Goal: Transaction & Acquisition: Purchase product/service

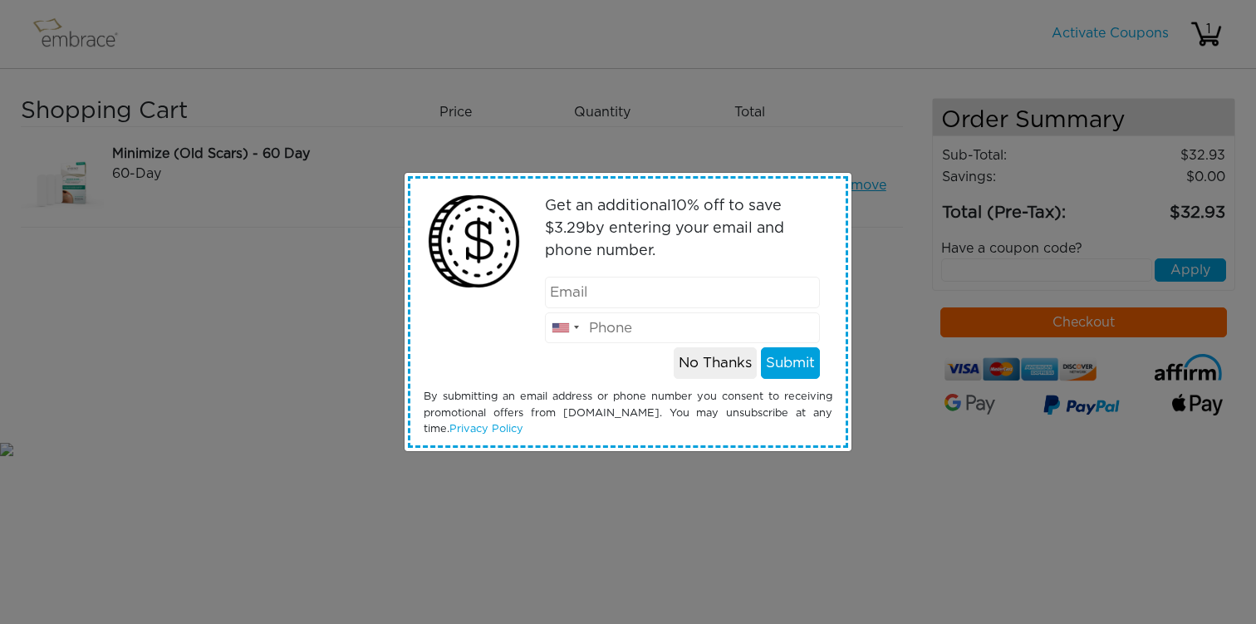
click at [665, 297] on input "email" at bounding box center [683, 293] width 276 height 32
type input "[EMAIL_ADDRESS][DOMAIN_NAME]"
click at [660, 331] on input "tel" at bounding box center [683, 328] width 276 height 32
type input "8179998145"
click at [802, 365] on button "Submit" at bounding box center [790, 363] width 59 height 32
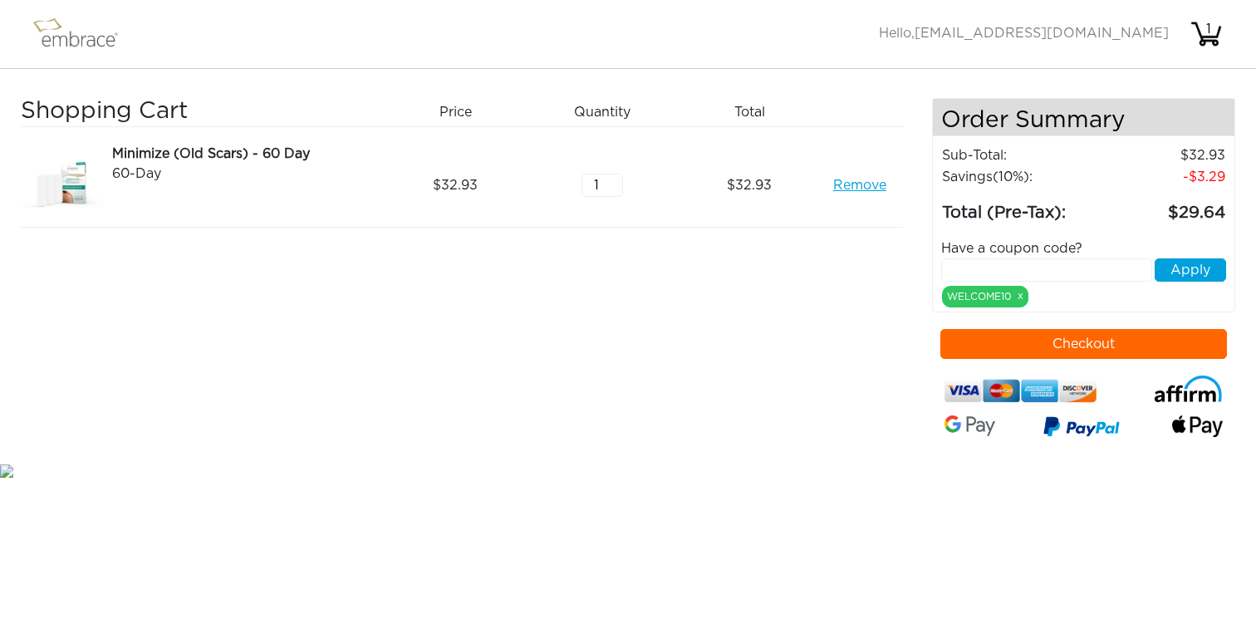
click at [1023, 343] on button "Checkout" at bounding box center [1083, 344] width 287 height 30
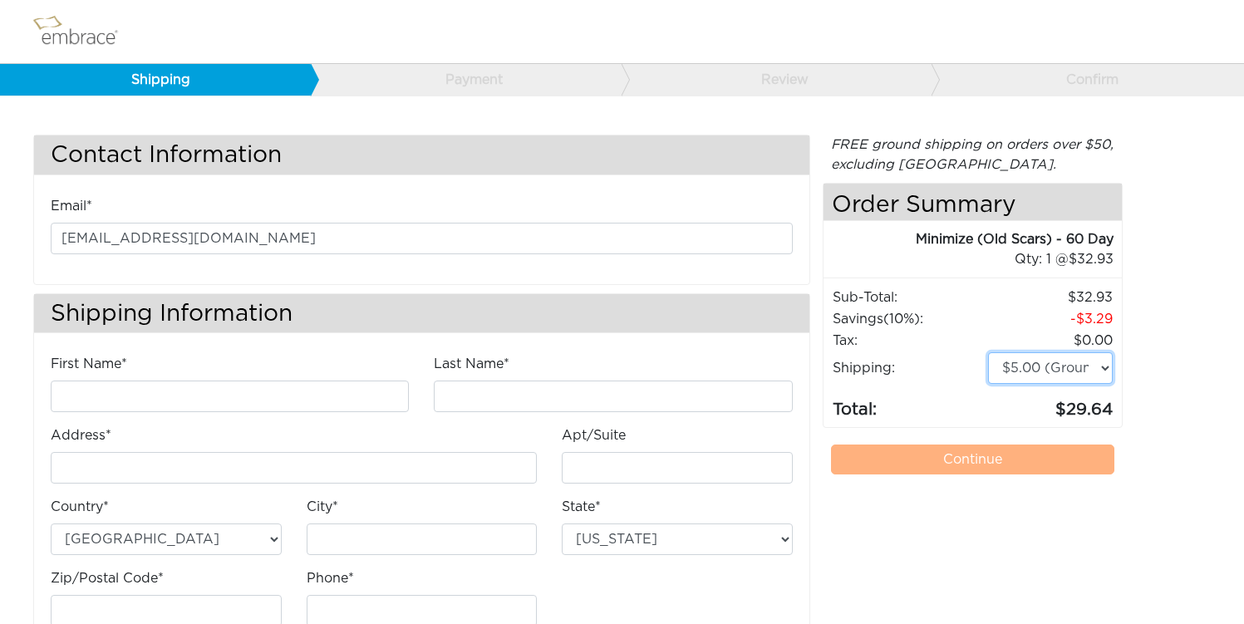
click at [1045, 366] on select "$5.00 (Ground) $15.00 (Express Saver) $20.00 (Two Day) $30.00 (Overnight)" at bounding box center [1050, 368] width 125 height 32
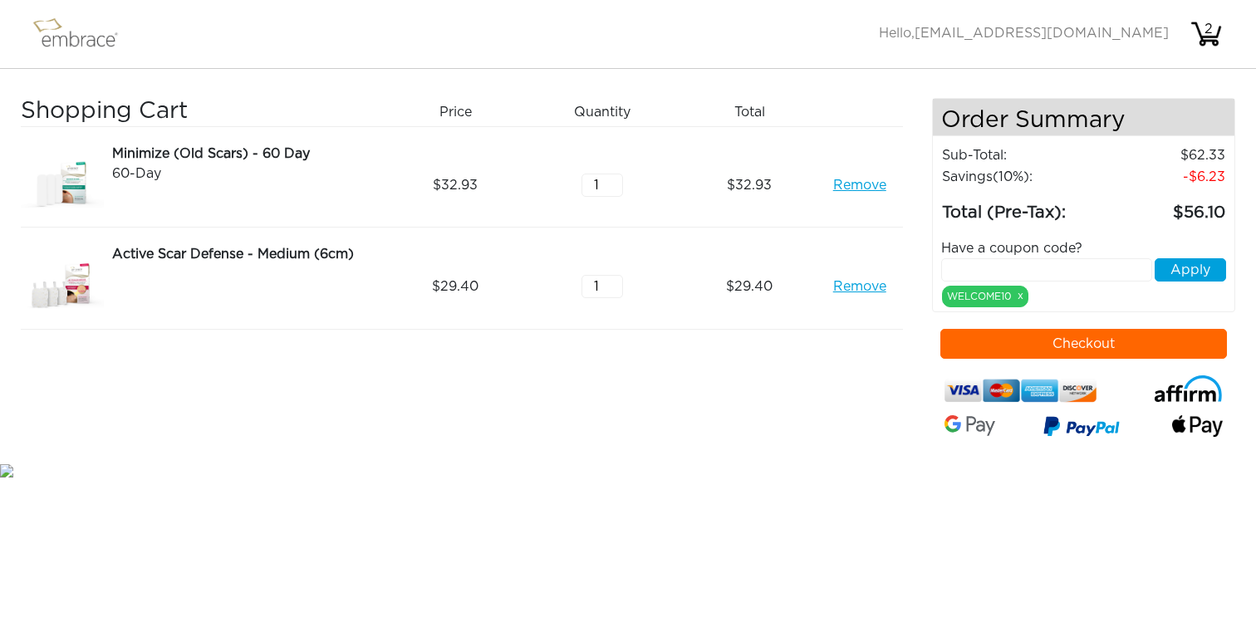
click at [1073, 338] on button "Checkout" at bounding box center [1083, 344] width 287 height 30
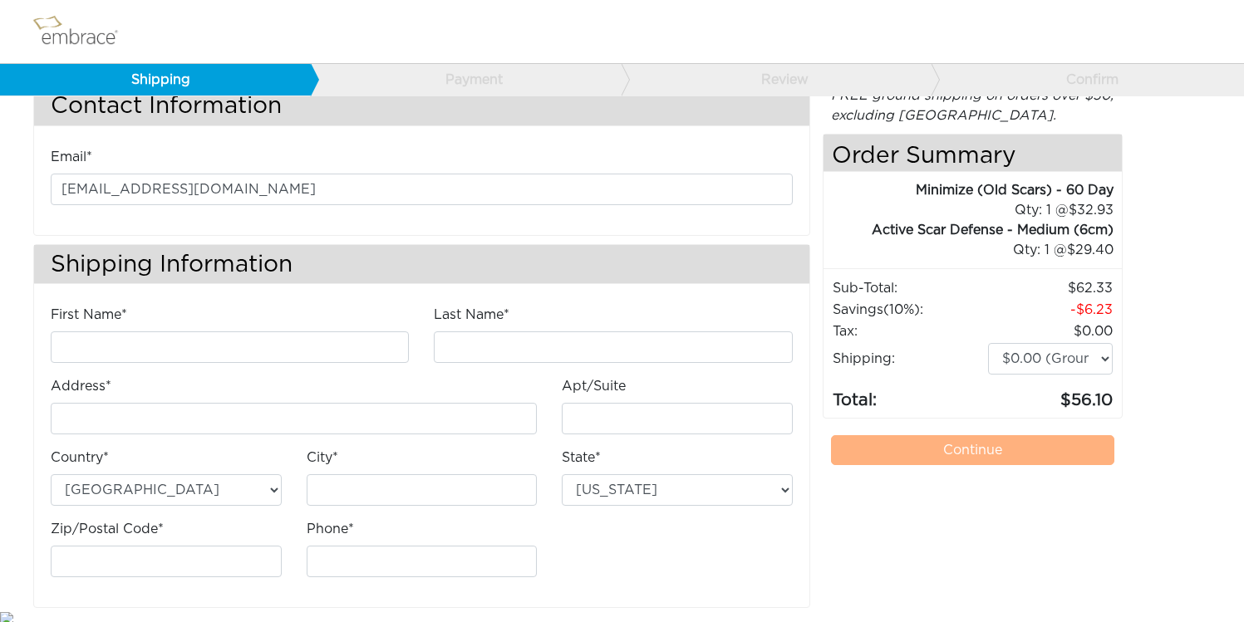
scroll to position [55, 0]
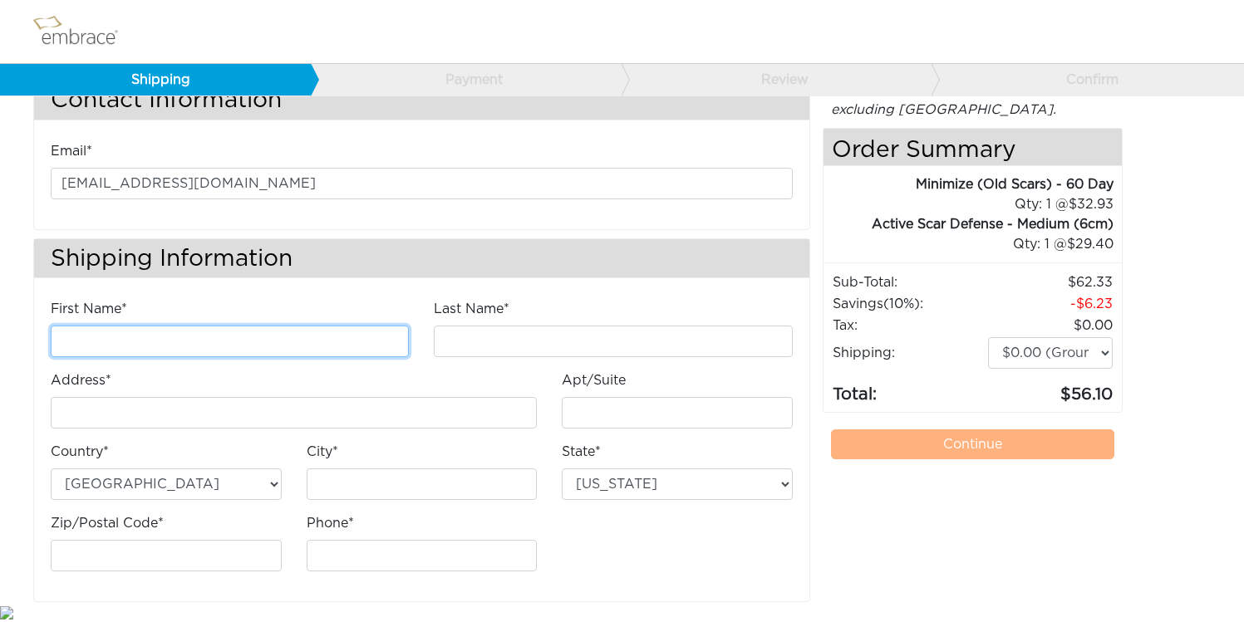
click at [337, 341] on input "First Name*" at bounding box center [230, 342] width 358 height 32
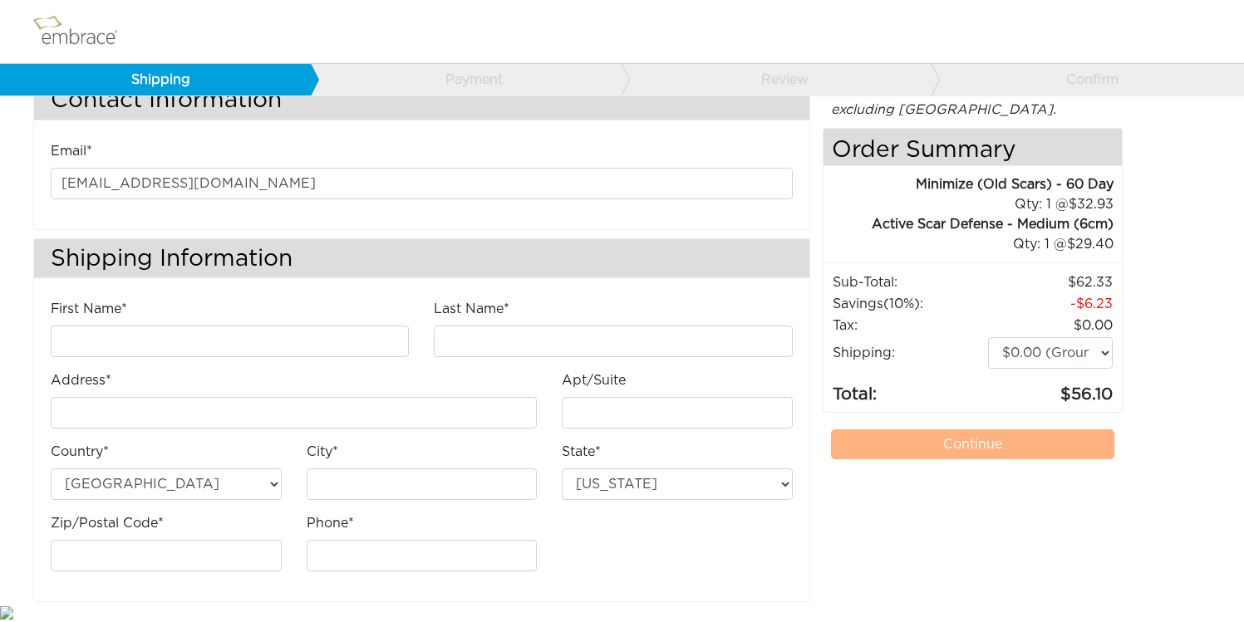
type input "[PERSON_NAME]"
type input "[STREET_ADDRESS][PERSON_NAME]"
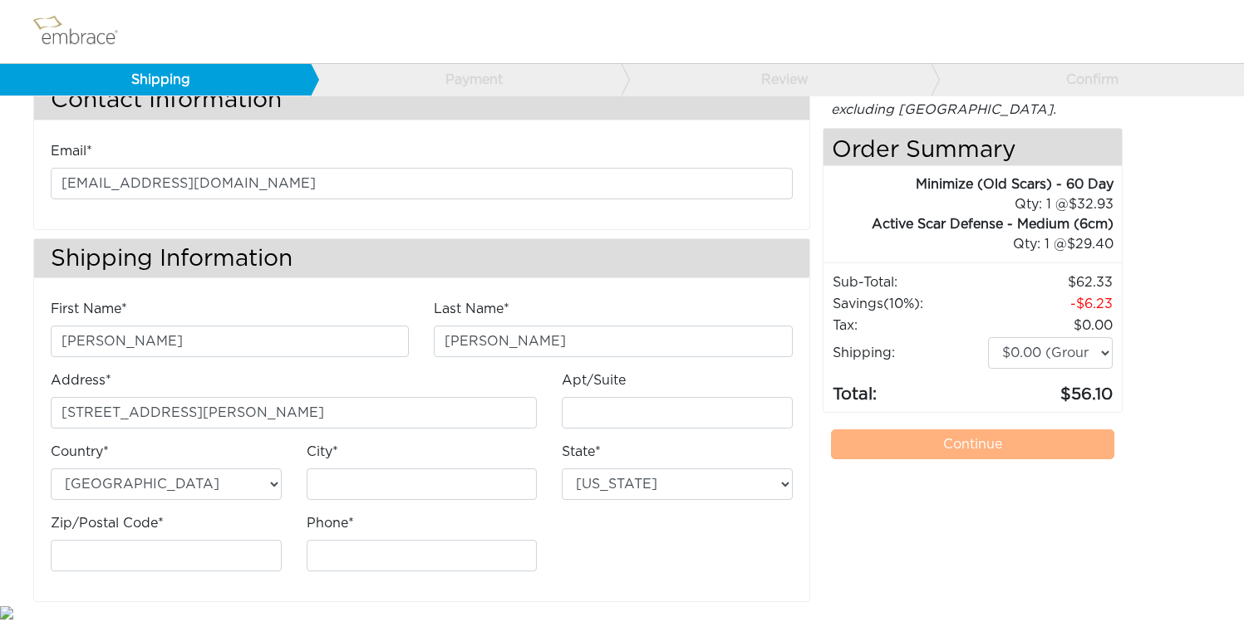
type input "[PERSON_NAME][GEOGRAPHIC_DATA], [GEOGRAPHIC_DATA]"
type input "91403"
click at [591, 425] on input "Apt/Suite" at bounding box center [677, 413] width 231 height 32
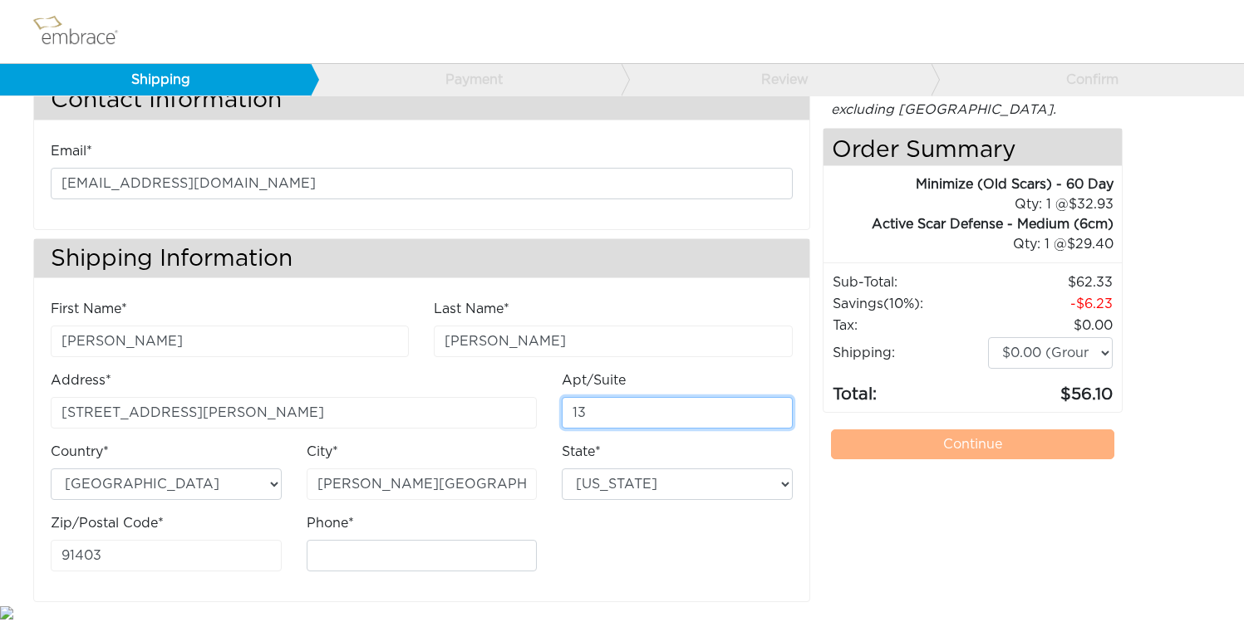
type input "13"
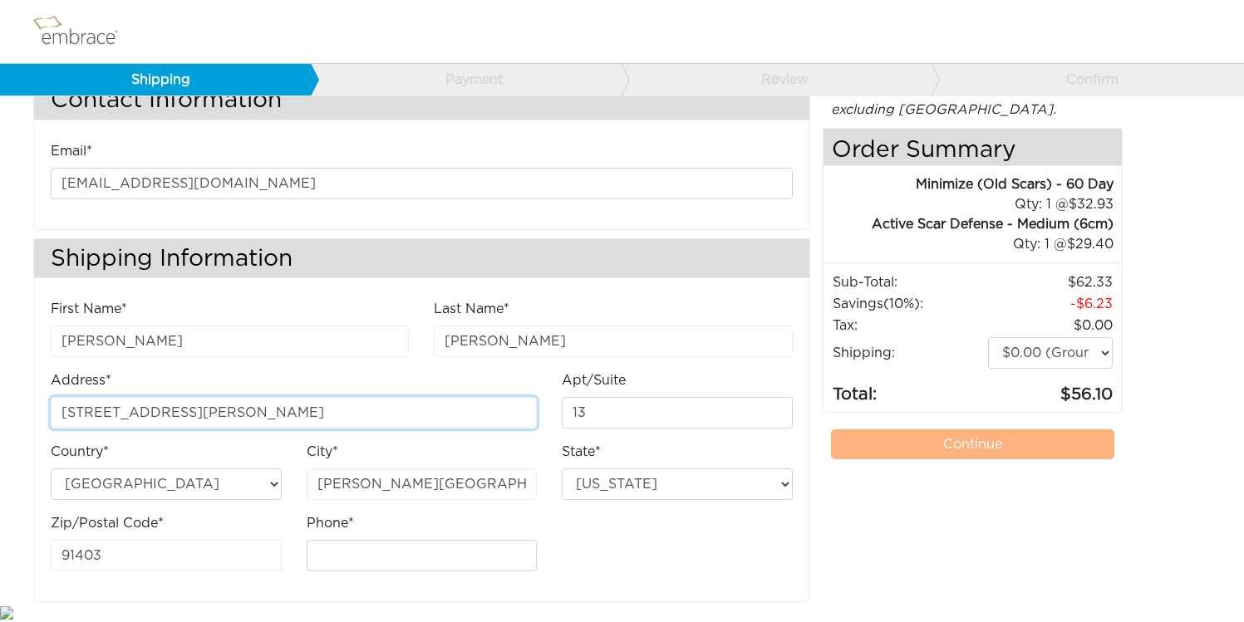
click at [216, 415] on input "[STREET_ADDRESS][PERSON_NAME]" at bounding box center [294, 413] width 486 height 32
type input "[STREET_ADDRESS][PERSON_NAME]"
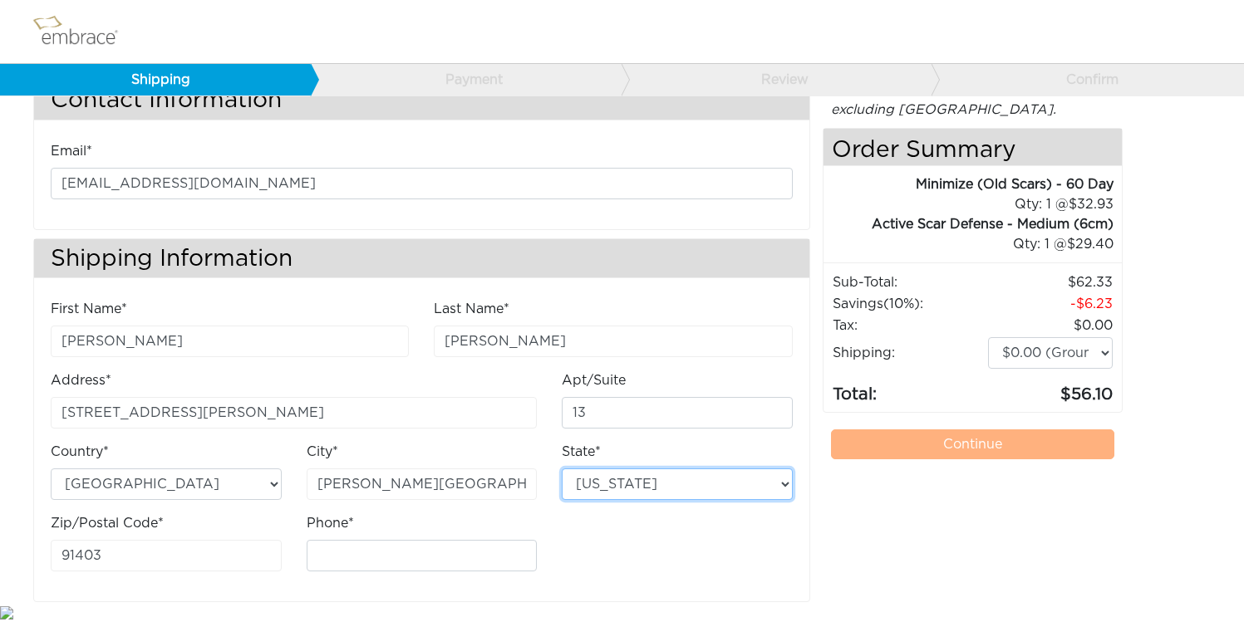
click at [596, 482] on select "[US_STATE] [US_STATE] [US_STATE] [US_STATE] [US_STATE] [US_STATE] [US_STATE] [U…" at bounding box center [677, 485] width 231 height 32
select select "CA"
click at [562, 469] on select "[US_STATE] [US_STATE] [US_STATE] [US_STATE] [US_STATE] [US_STATE] [US_STATE] [U…" at bounding box center [677, 485] width 231 height 32
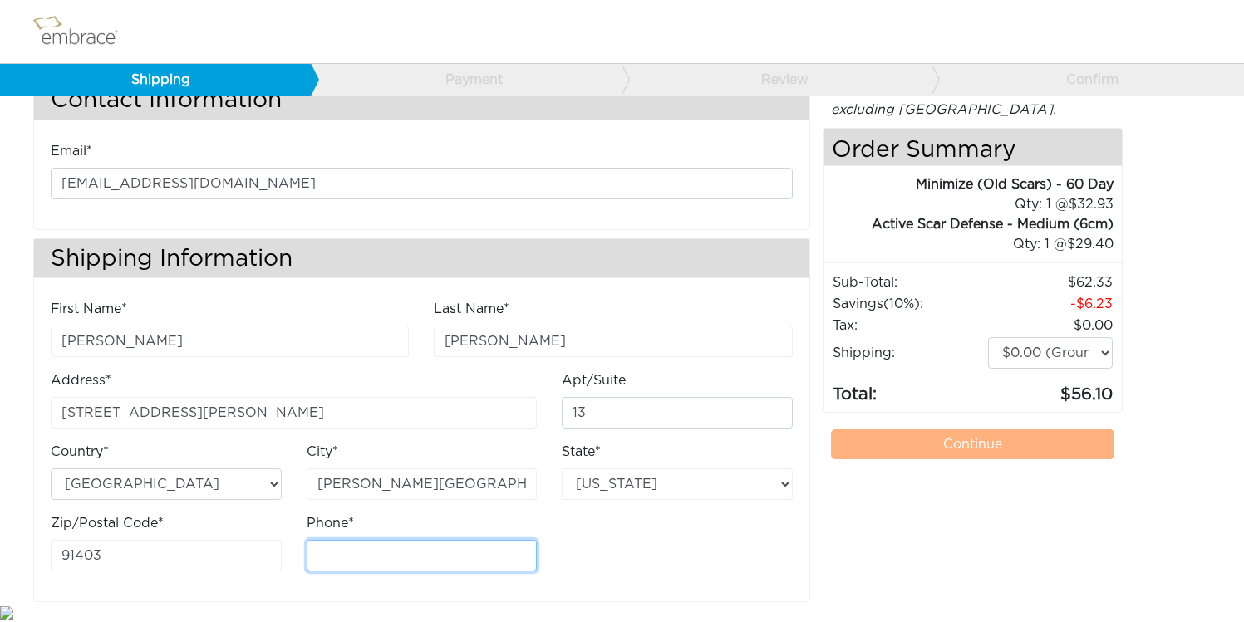
click at [410, 555] on input "Phone*" at bounding box center [422, 556] width 231 height 32
type input "8179998145"
click at [1005, 460] on div "FREE ground shipping on orders over $50, excluding Australia. Any applicable im…" at bounding box center [972, 341] width 301 height 523
click at [991, 447] on link "Continue" at bounding box center [973, 444] width 284 height 30
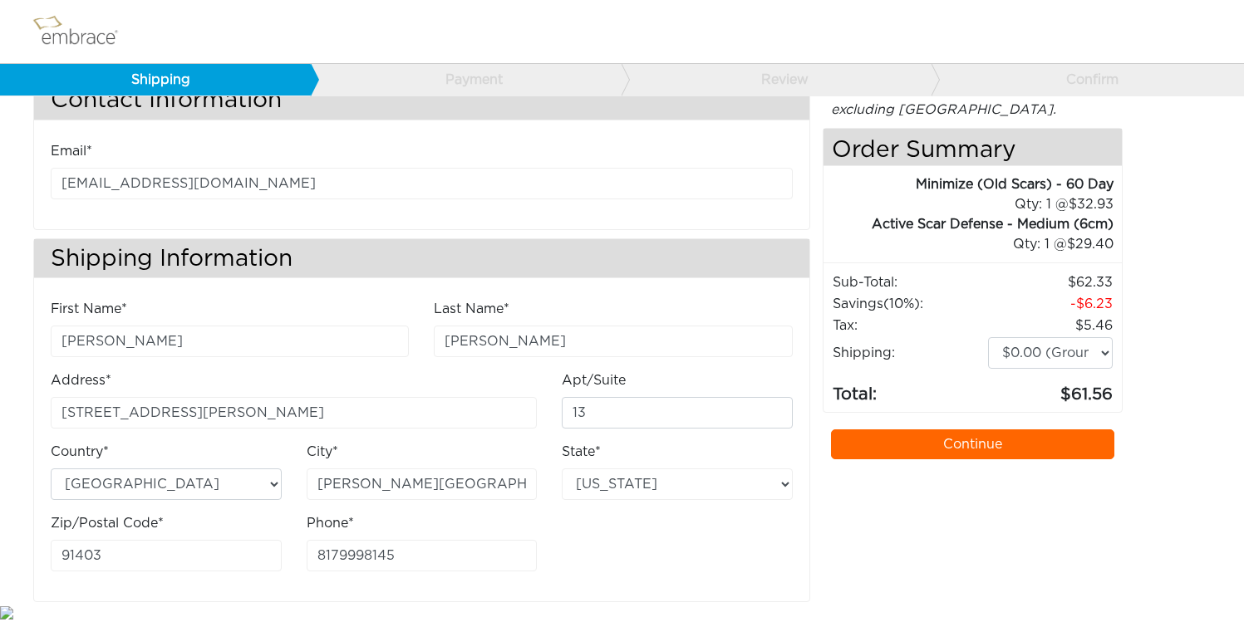
click at [955, 444] on link "Continue" at bounding box center [973, 444] width 284 height 30
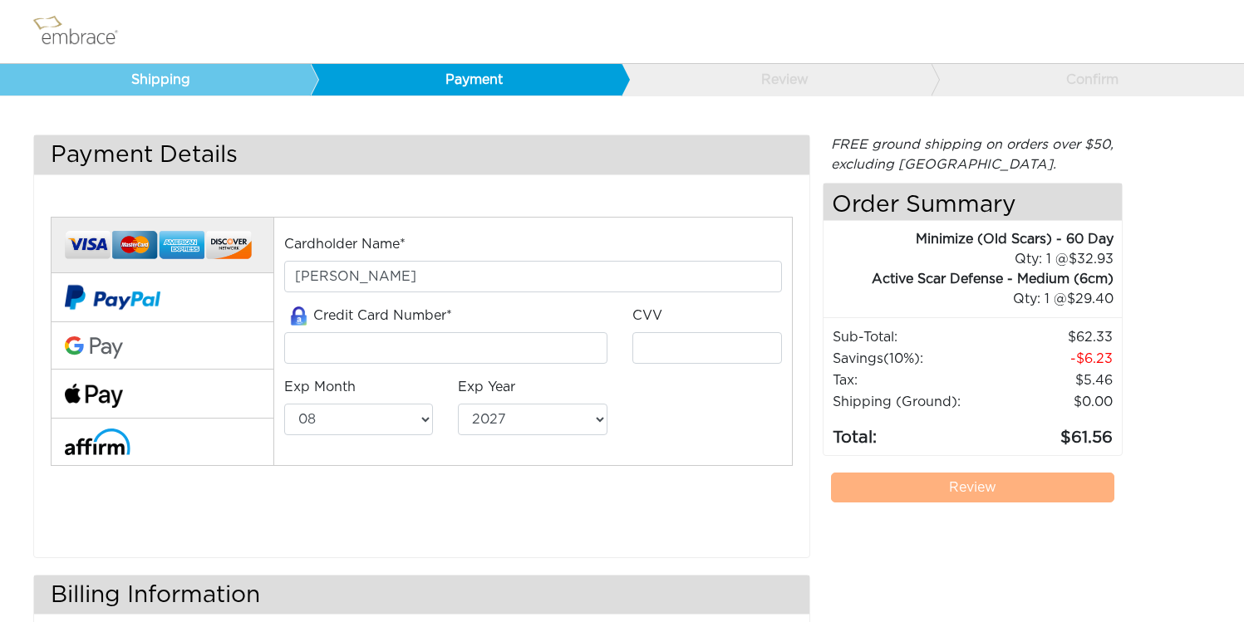
select select "8"
select select "2027"
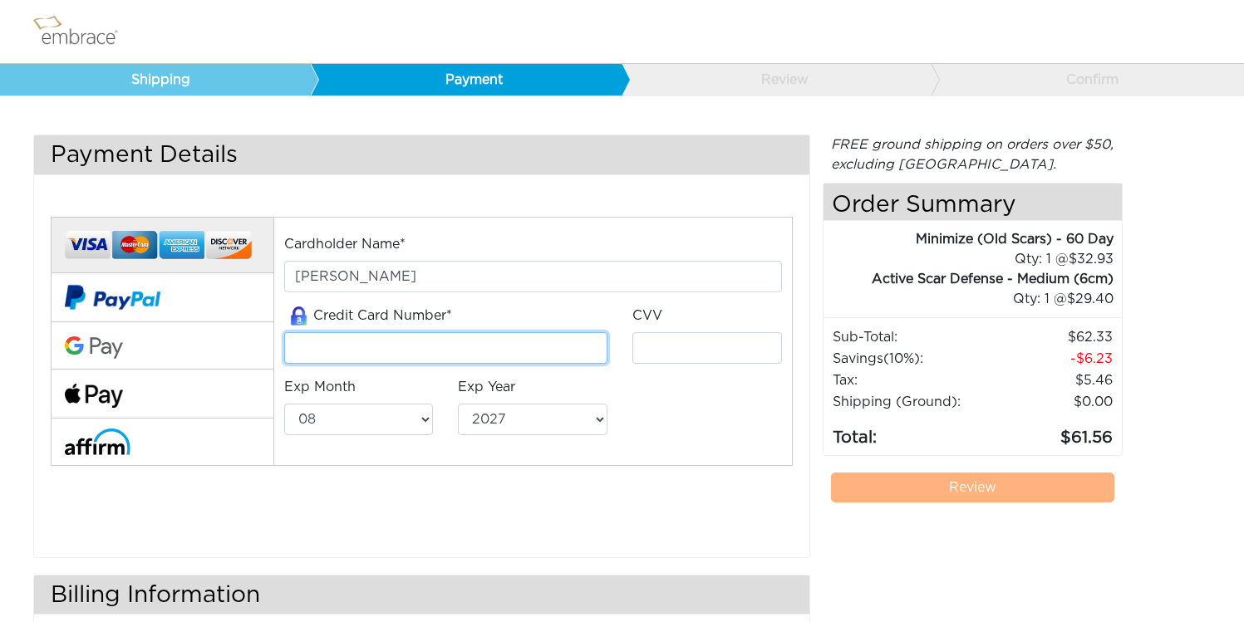
click at [549, 344] on input "tel" at bounding box center [445, 348] width 323 height 32
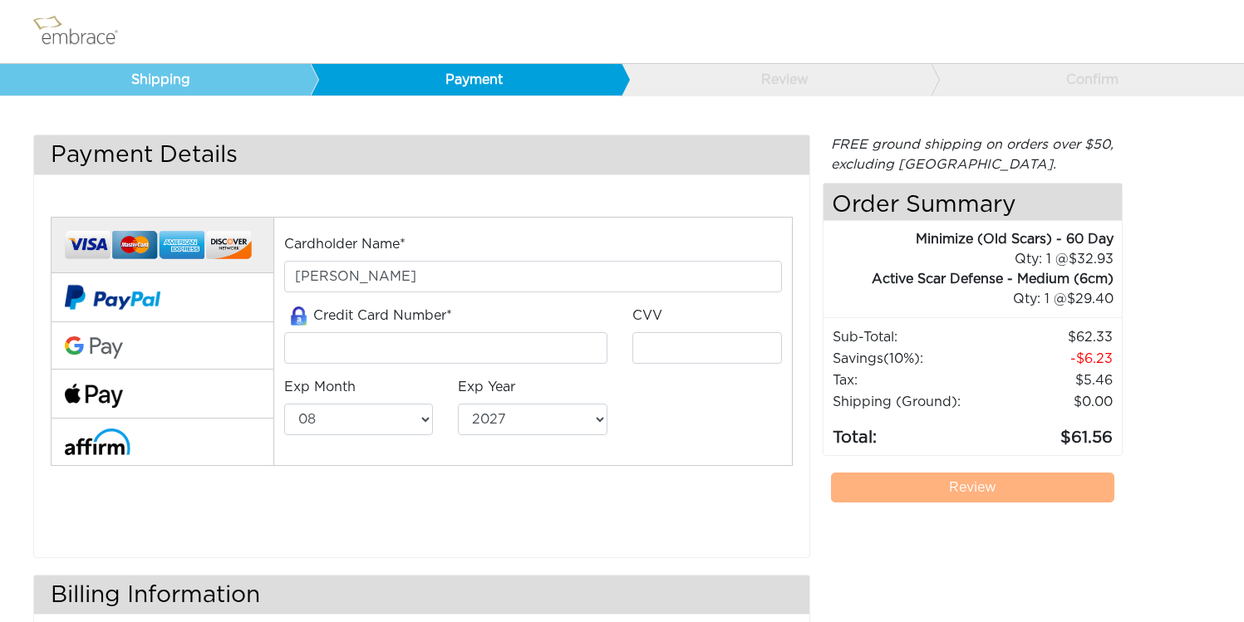
type input "jillian payne"
type input "5379861028894225"
type input "116"
select select "5"
select select "2028"
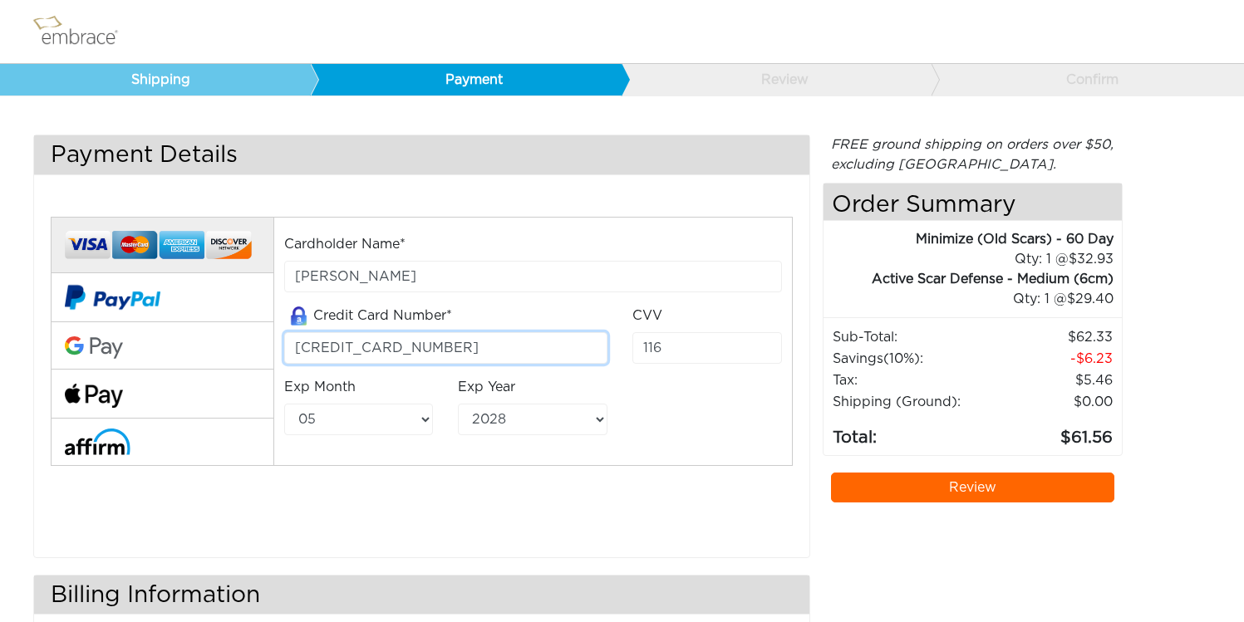
click at [487, 351] on input "5379861028894225" at bounding box center [445, 348] width 323 height 32
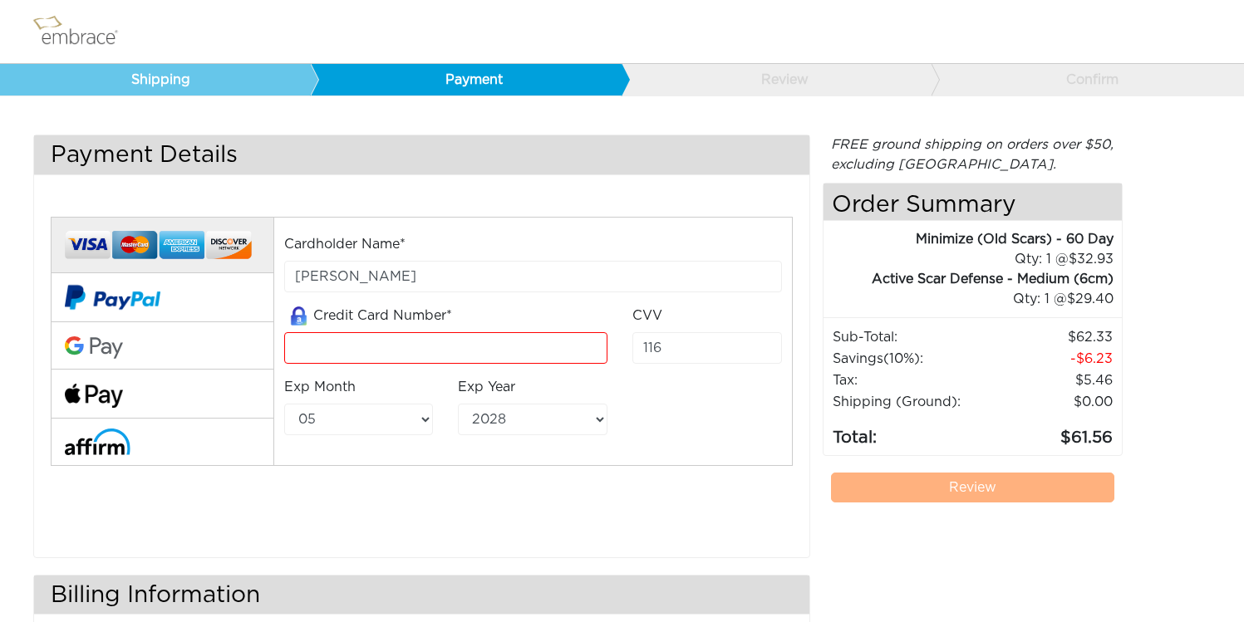
type input "5253636640252346"
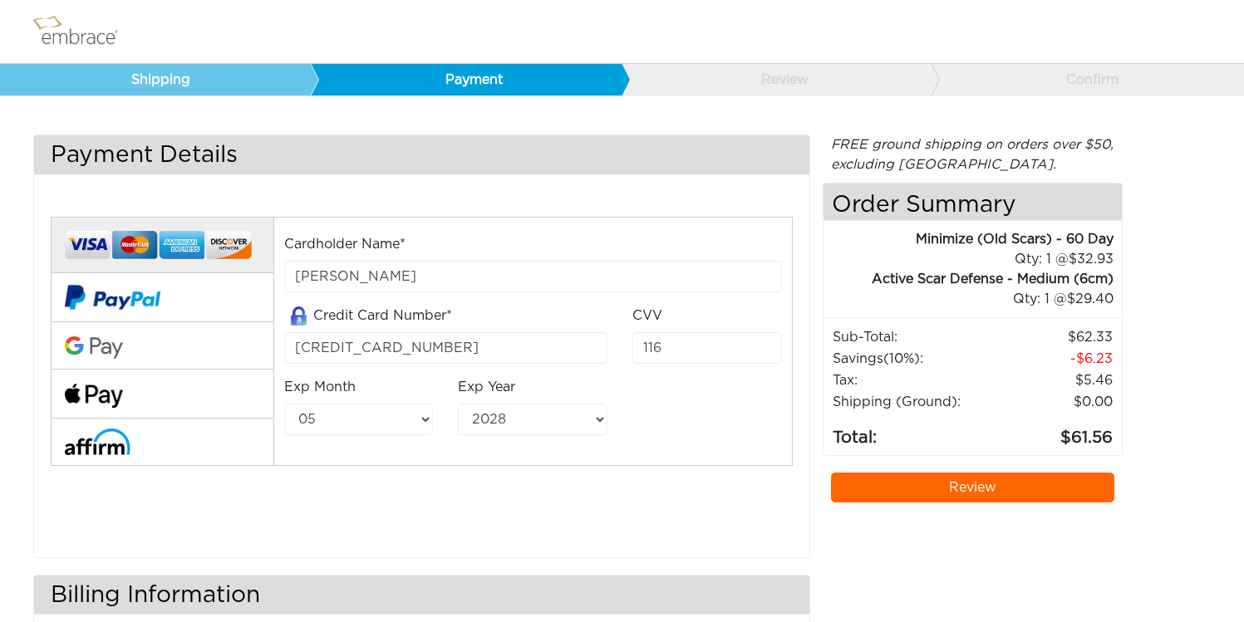
click at [1029, 479] on link "Review" at bounding box center [973, 488] width 284 height 30
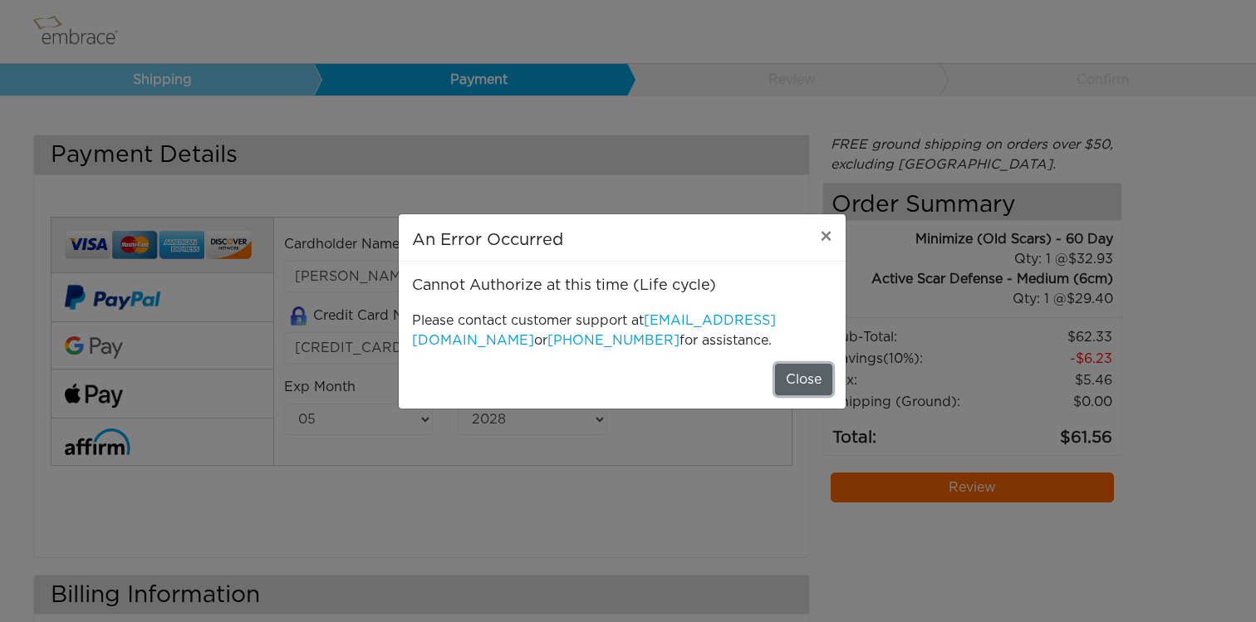
click at [828, 380] on button "Close" at bounding box center [803, 380] width 57 height 32
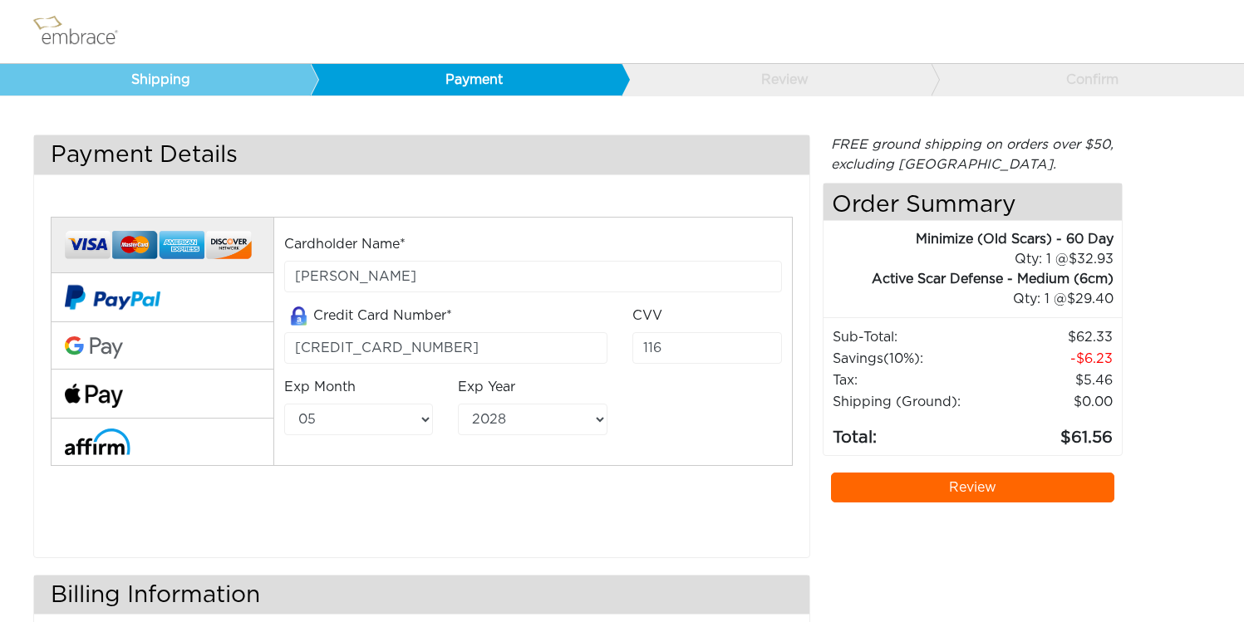
click at [958, 488] on link "Review" at bounding box center [973, 488] width 284 height 30
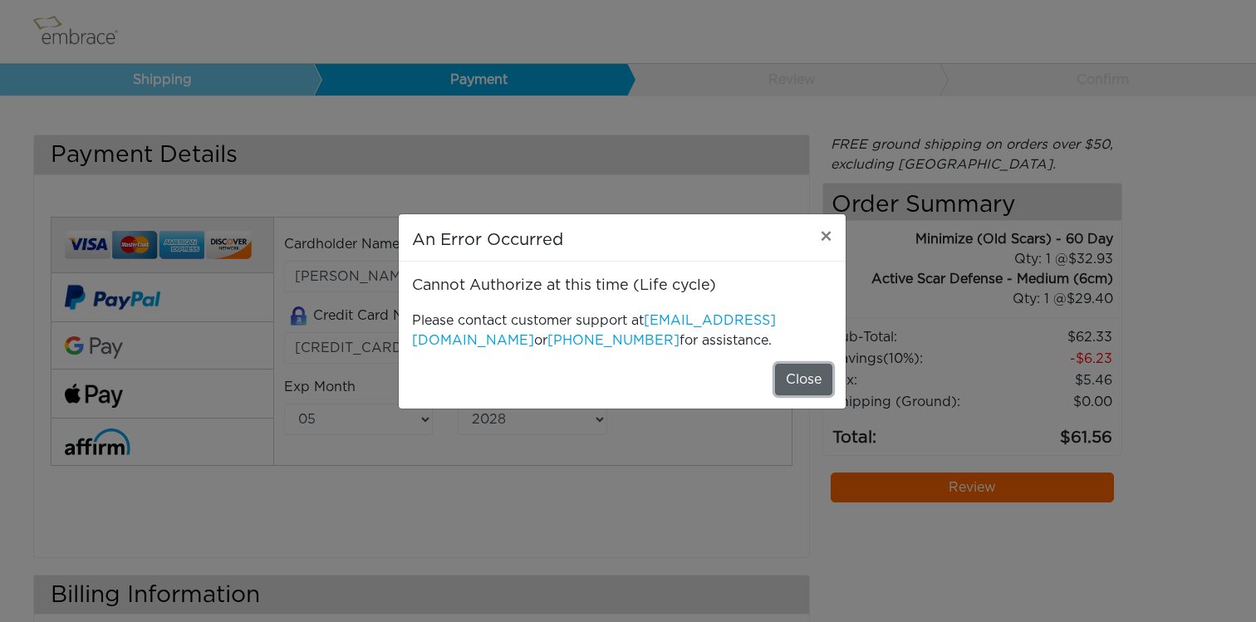
click at [813, 376] on button "Close" at bounding box center [803, 380] width 57 height 32
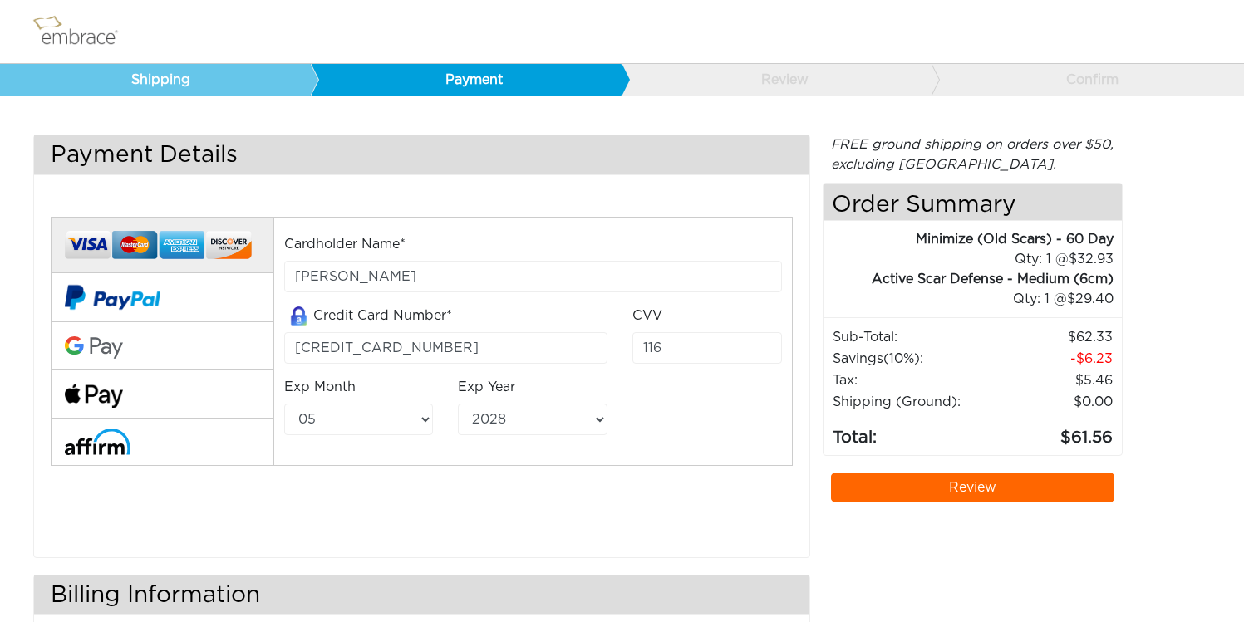
click at [57, 25] on img at bounding box center [83, 32] width 108 height 42
click at [58, 33] on img at bounding box center [83, 32] width 108 height 42
click at [155, 78] on link "Shipping" at bounding box center [155, 80] width 311 height 32
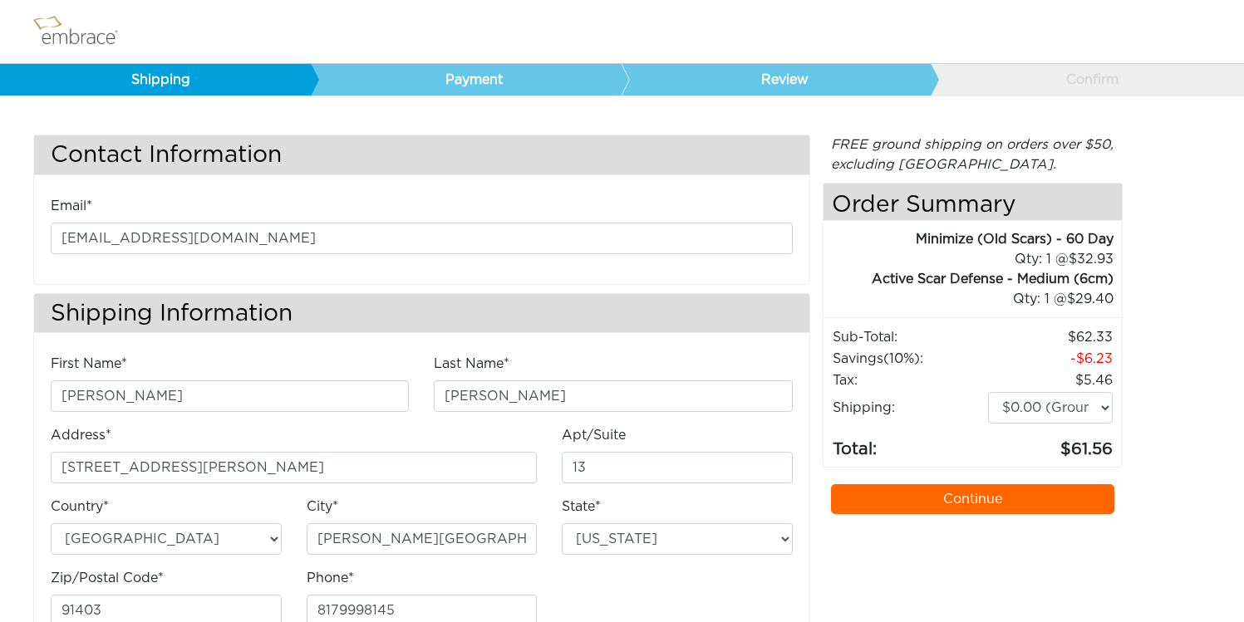
select select "CA"
click at [155, 78] on link "Shipping" at bounding box center [155, 80] width 311 height 32
select select "CA"
click at [79, 38] on img at bounding box center [83, 32] width 108 height 42
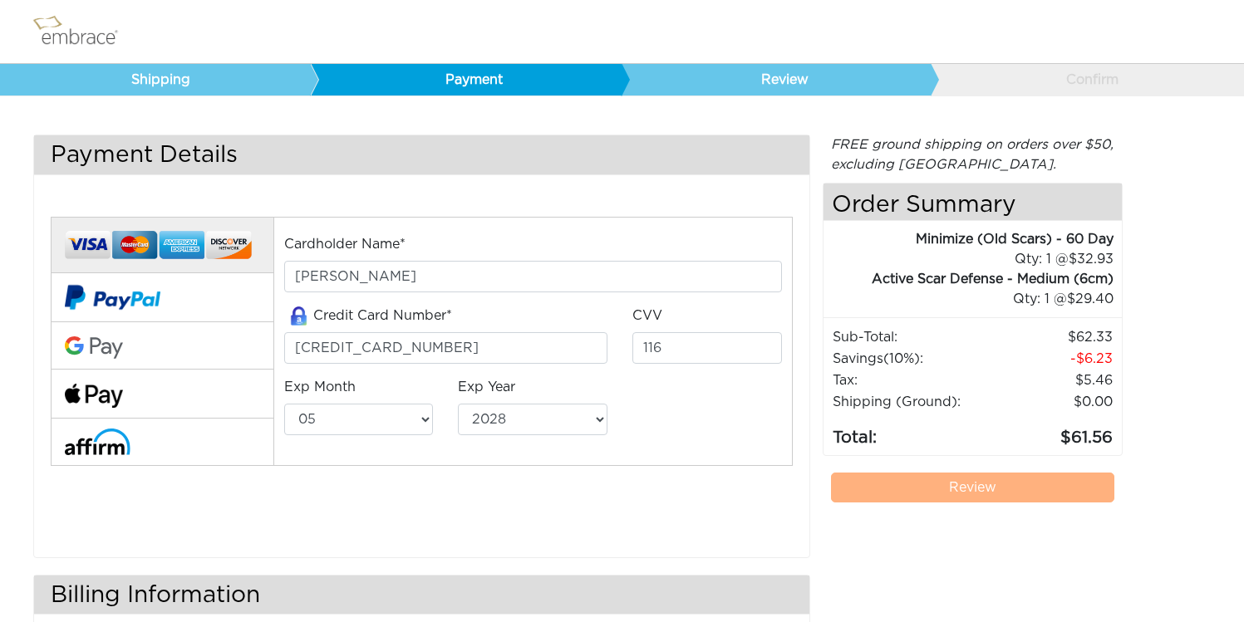
select select "5"
select select "2028"
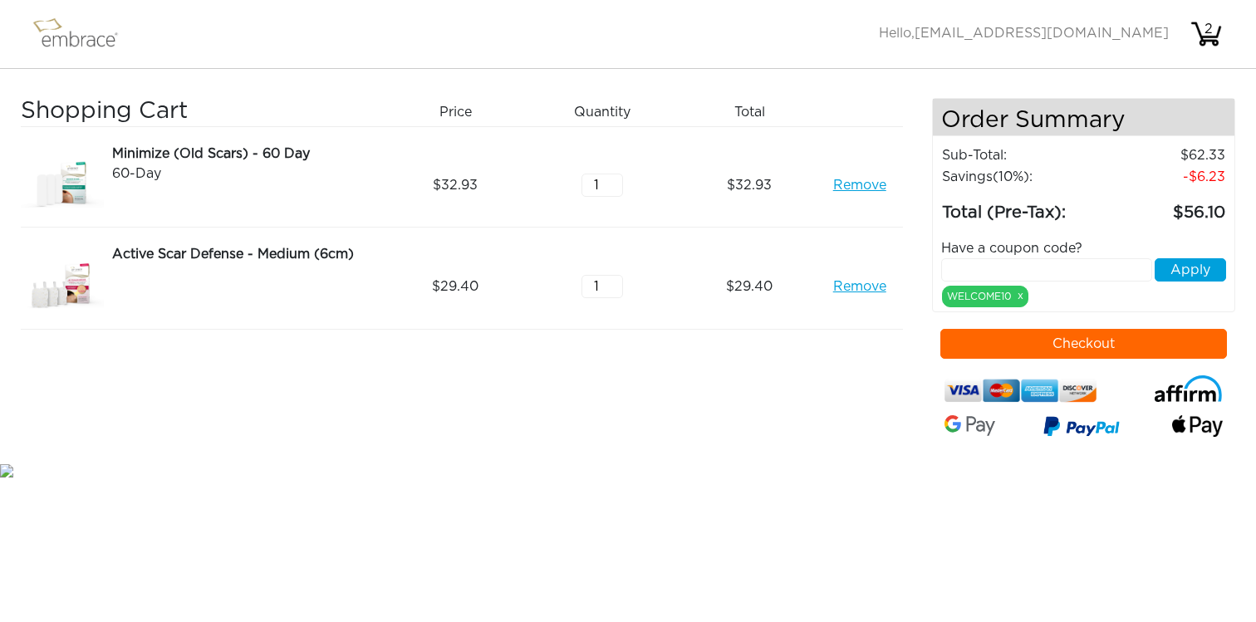
click at [1077, 351] on button "Checkout" at bounding box center [1083, 344] width 287 height 30
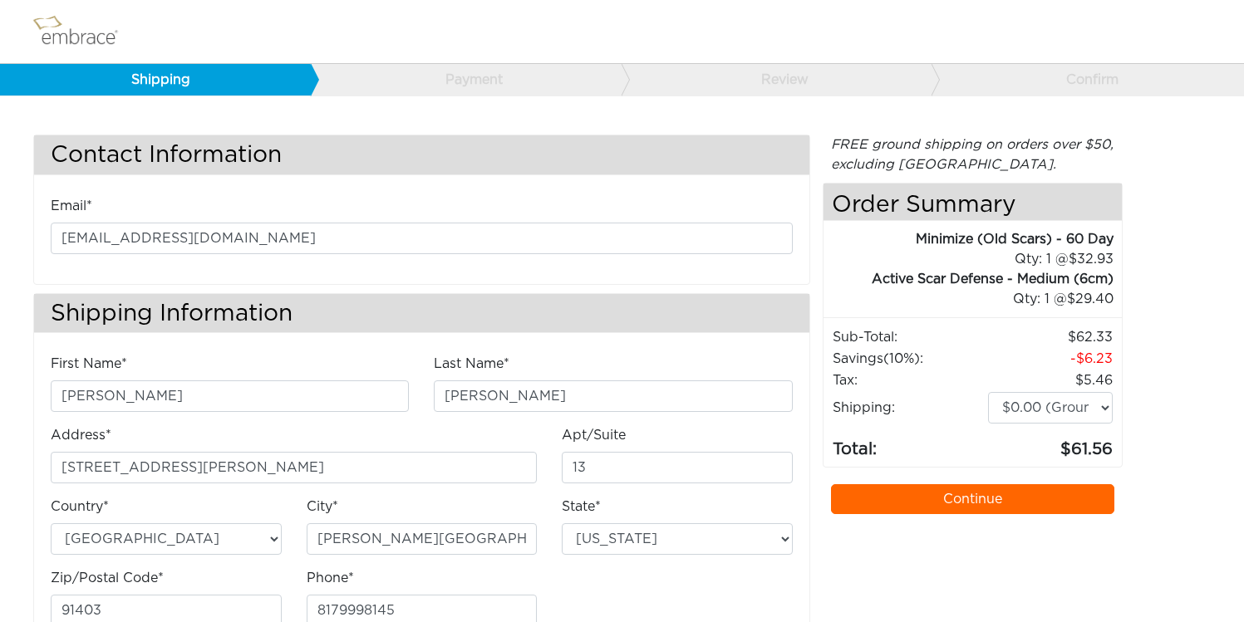
select select "CA"
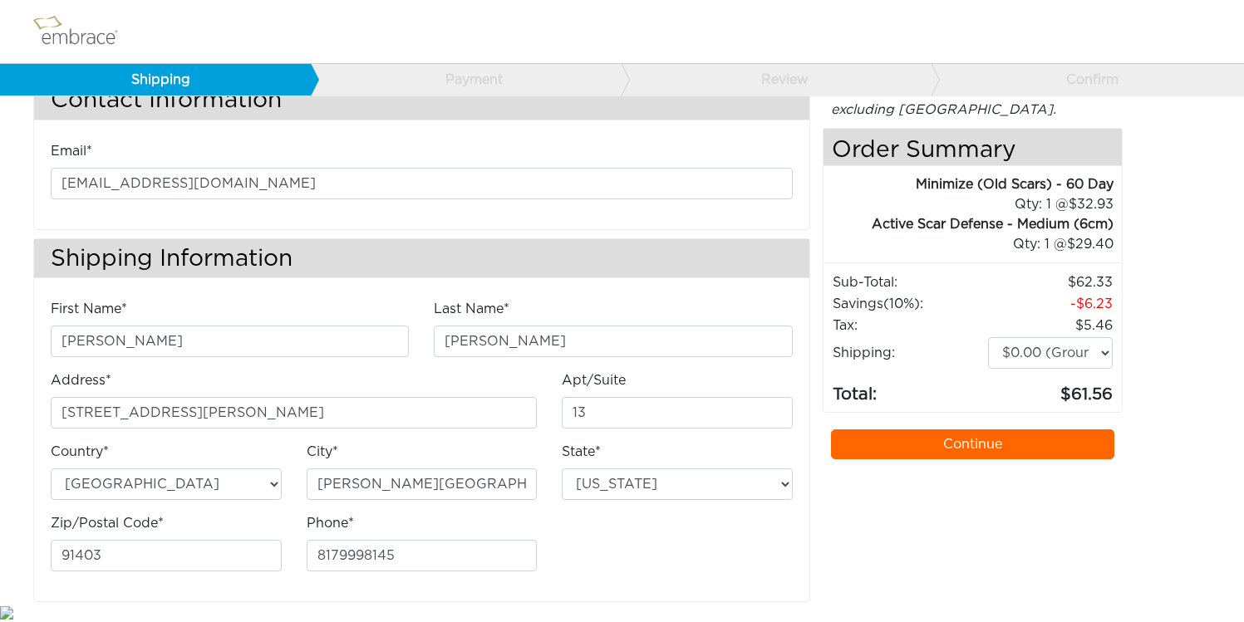
click at [911, 441] on link "Continue" at bounding box center [973, 444] width 284 height 30
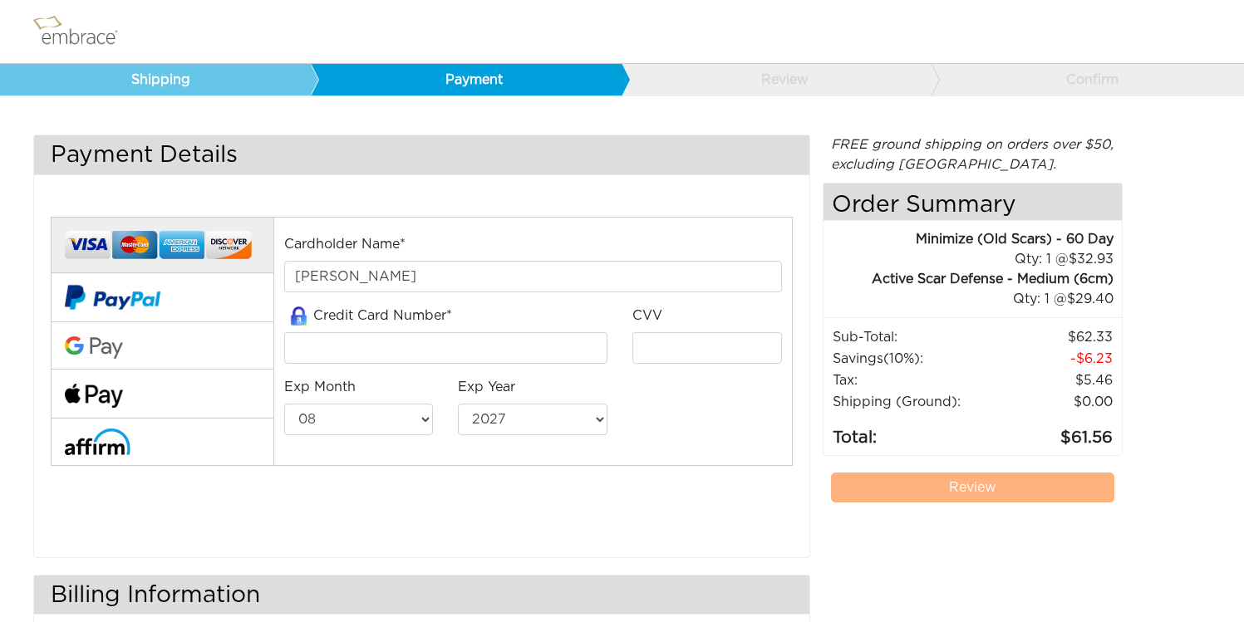
select select "8"
select select "2027"
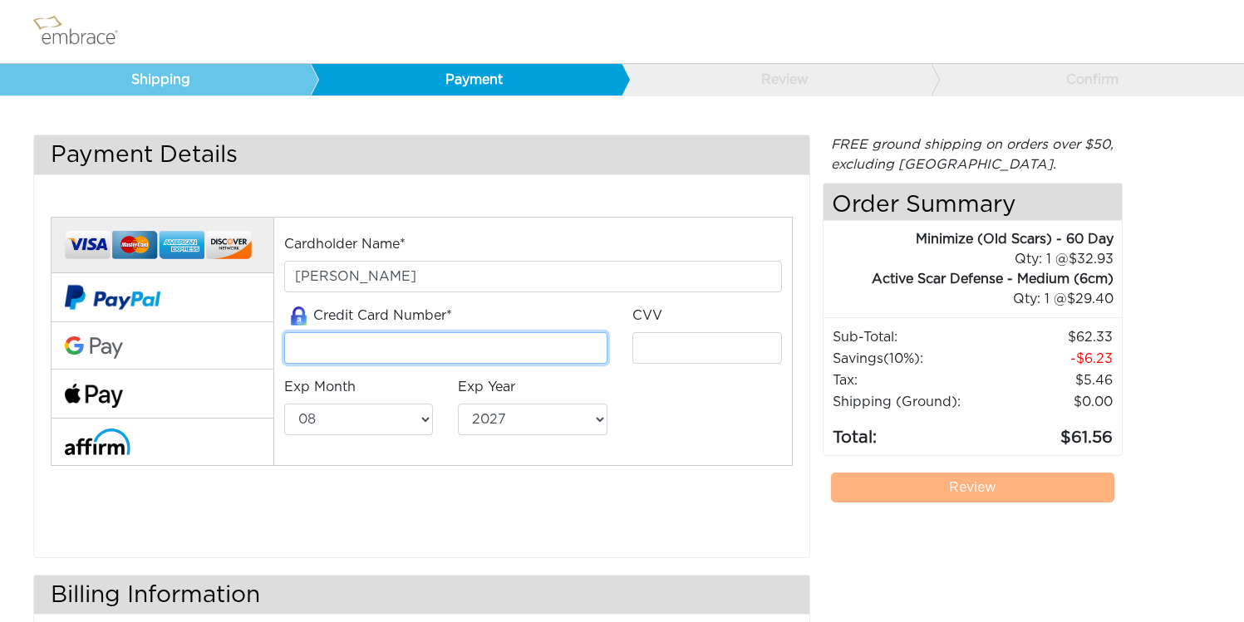
click at [562, 346] on input "tel" at bounding box center [445, 348] width 323 height 32
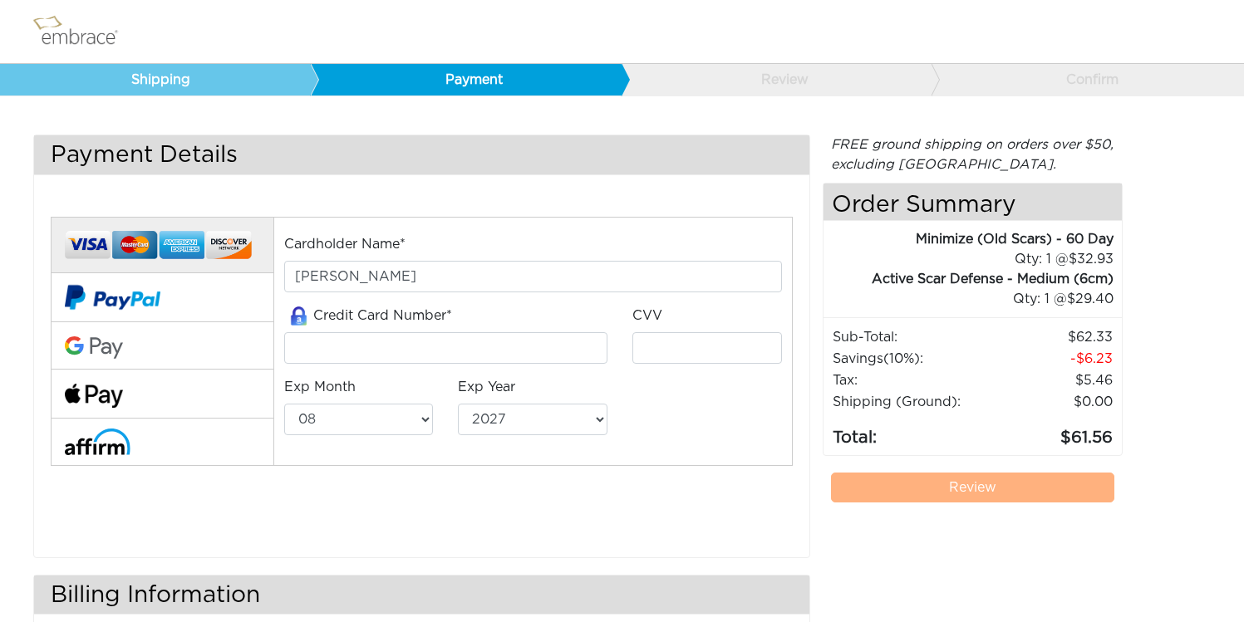
type input "5253636640252346"
type input "335"
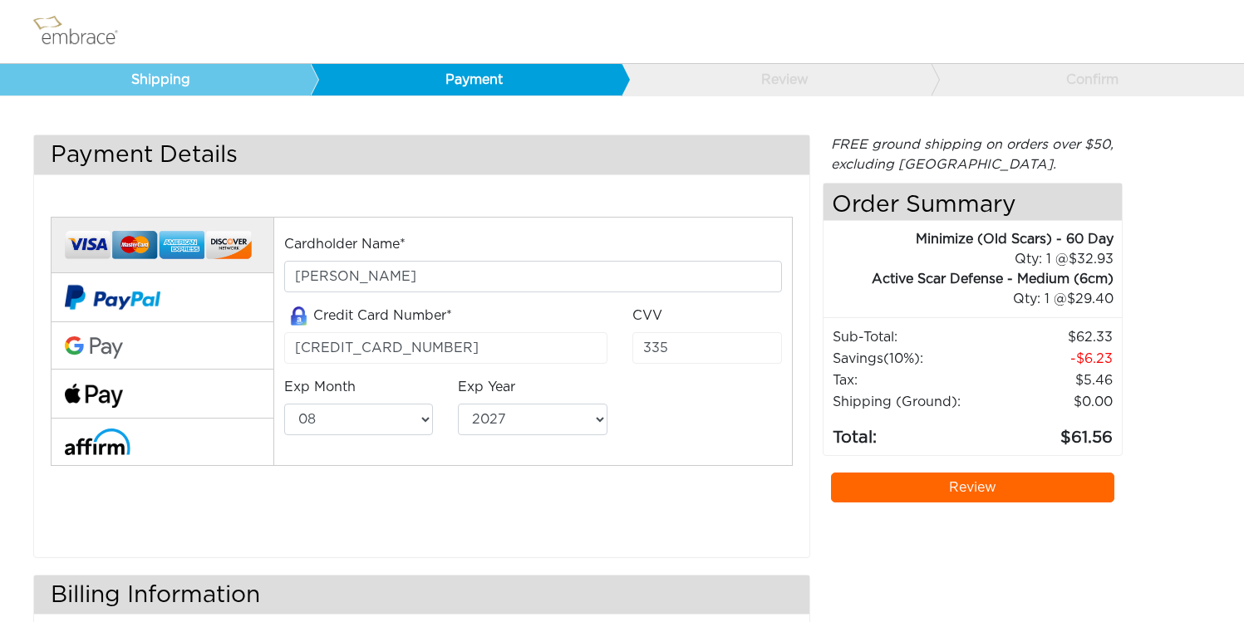
select select "4"
select select "2030"
click at [940, 489] on link "Review" at bounding box center [973, 488] width 284 height 30
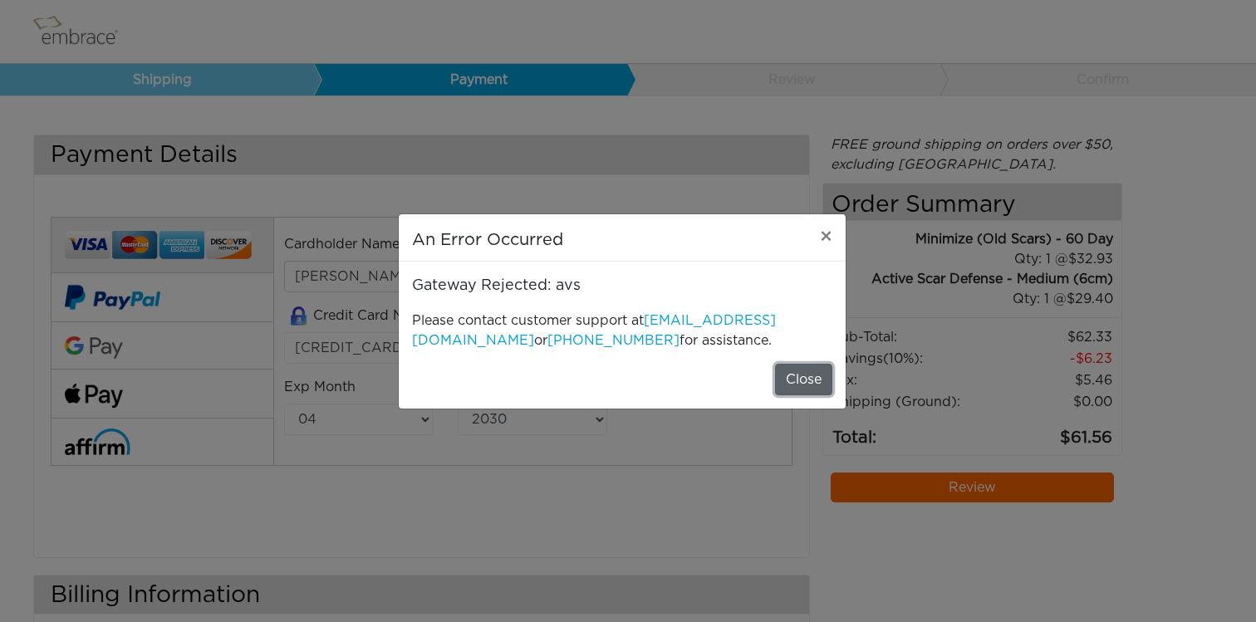
click at [798, 379] on button "Close" at bounding box center [803, 380] width 57 height 32
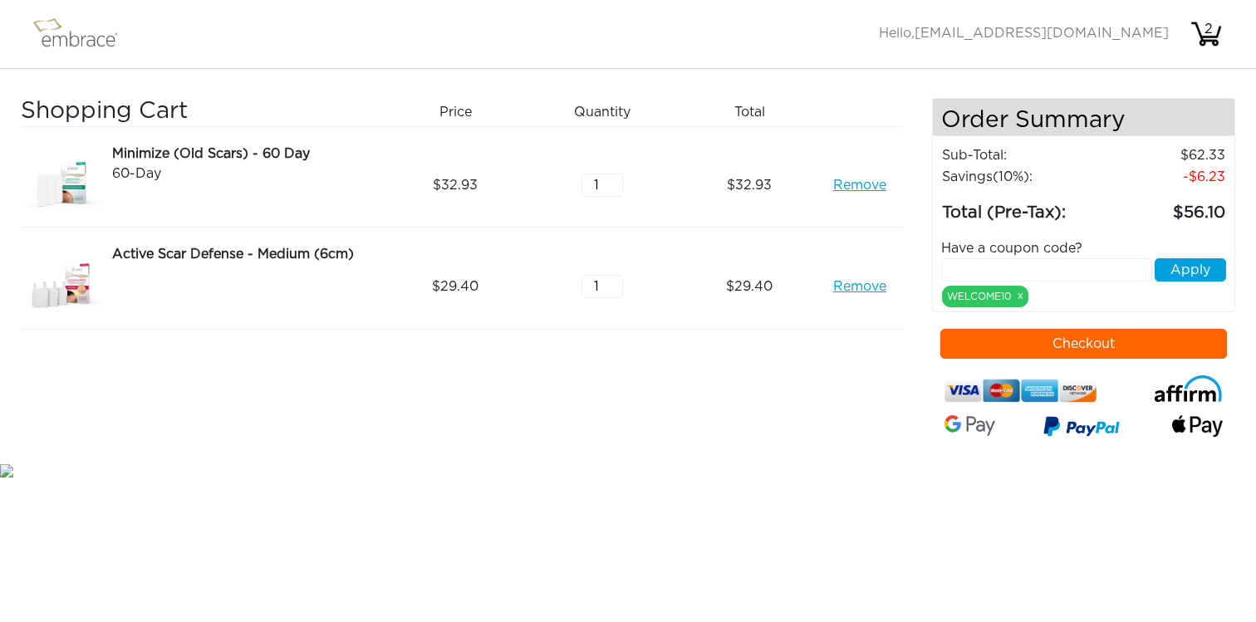
click at [1038, 338] on button "Checkout" at bounding box center [1083, 344] width 287 height 30
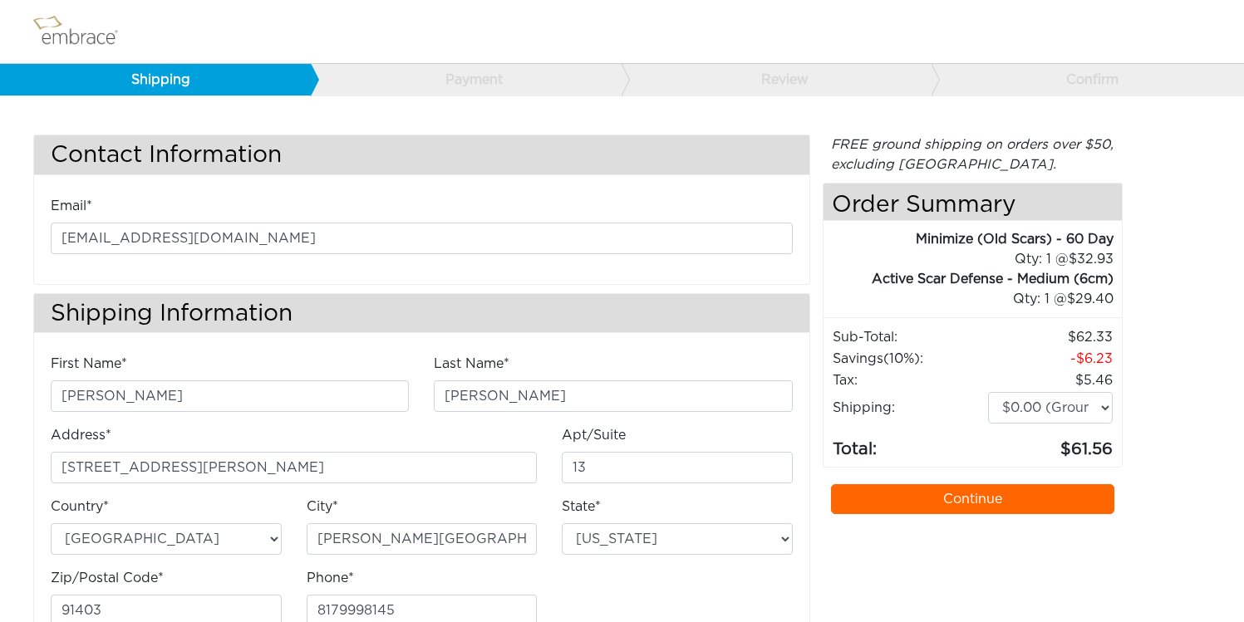
select select "CA"
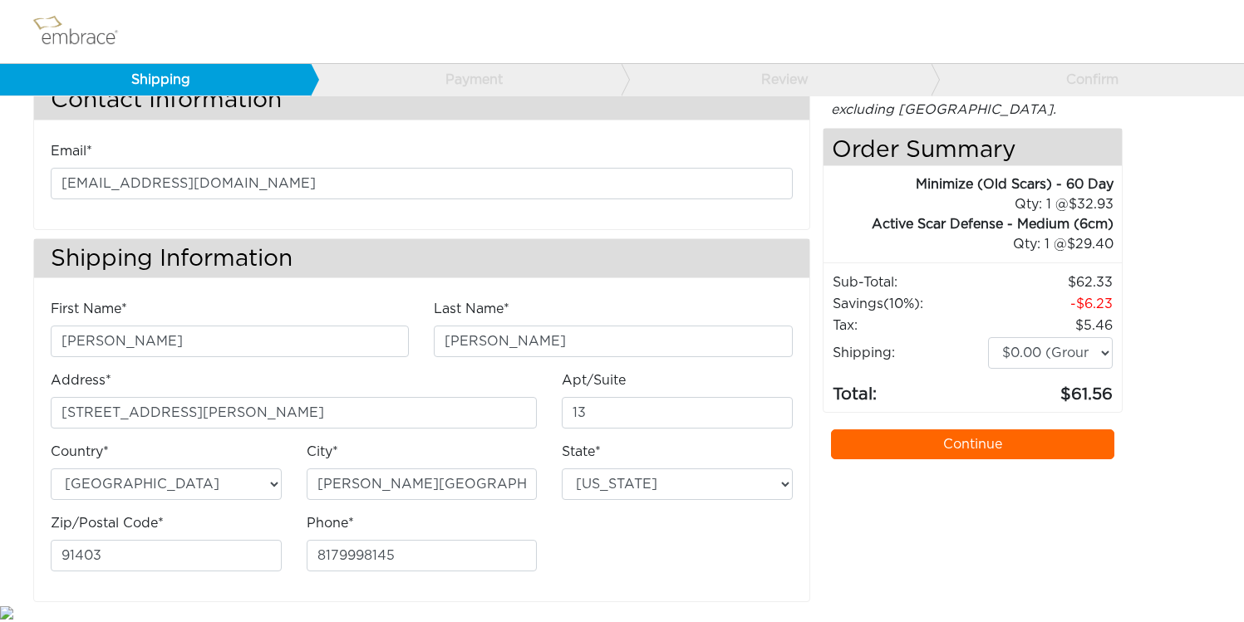
click at [941, 447] on link "Continue" at bounding box center [973, 444] width 284 height 30
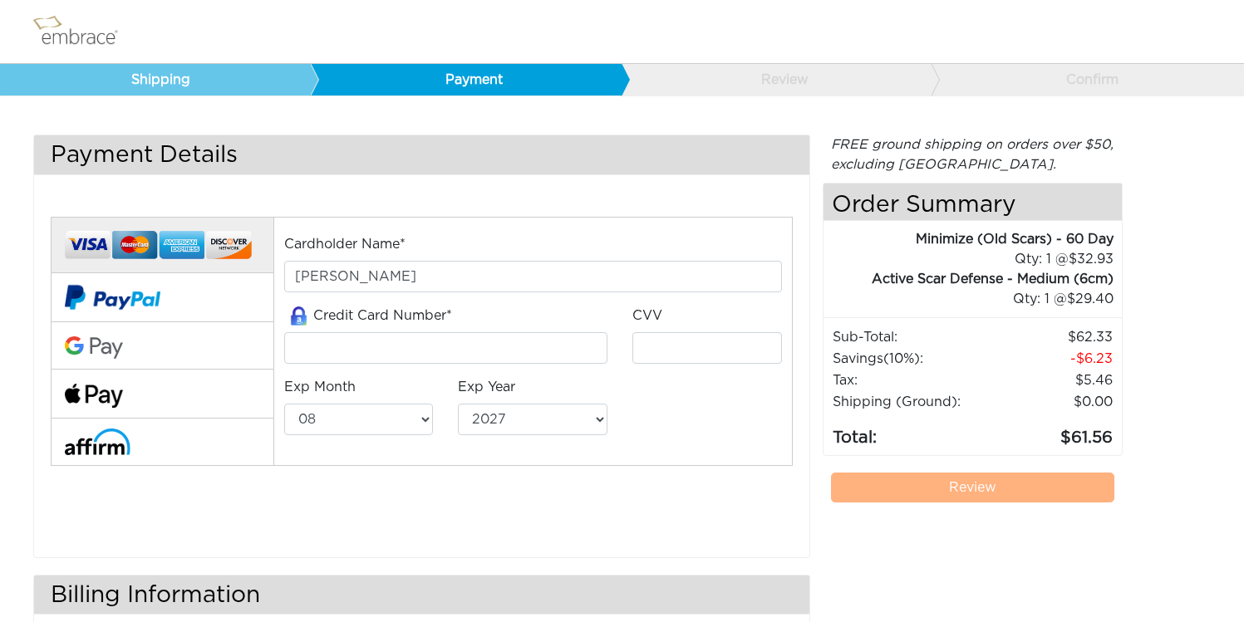
select select "8"
select select "2027"
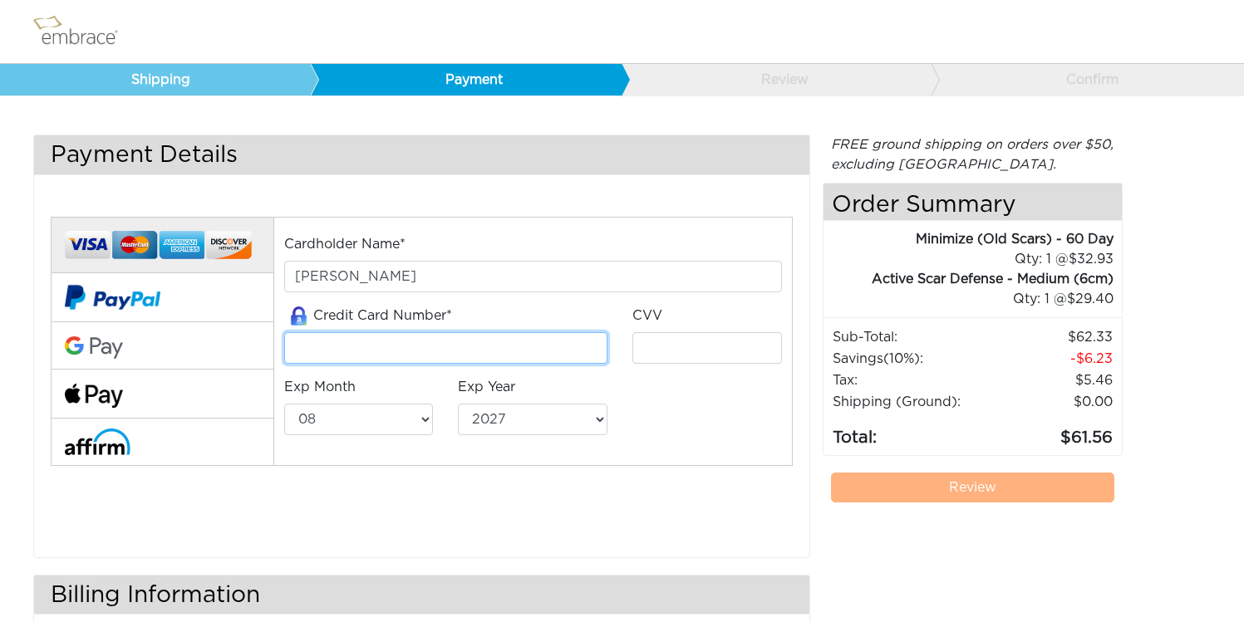
click at [554, 332] on input "tel" at bounding box center [445, 348] width 323 height 32
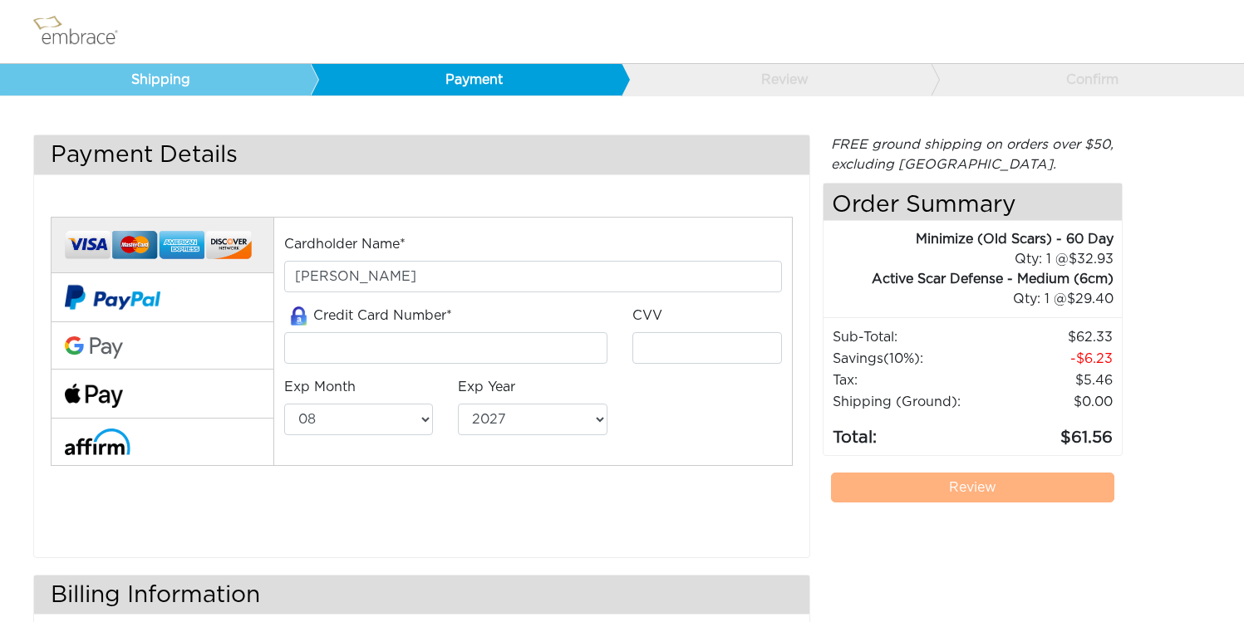
type input "[CREDIT_CARD_NUMBER]"
type input "335"
select select "4"
select select "2030"
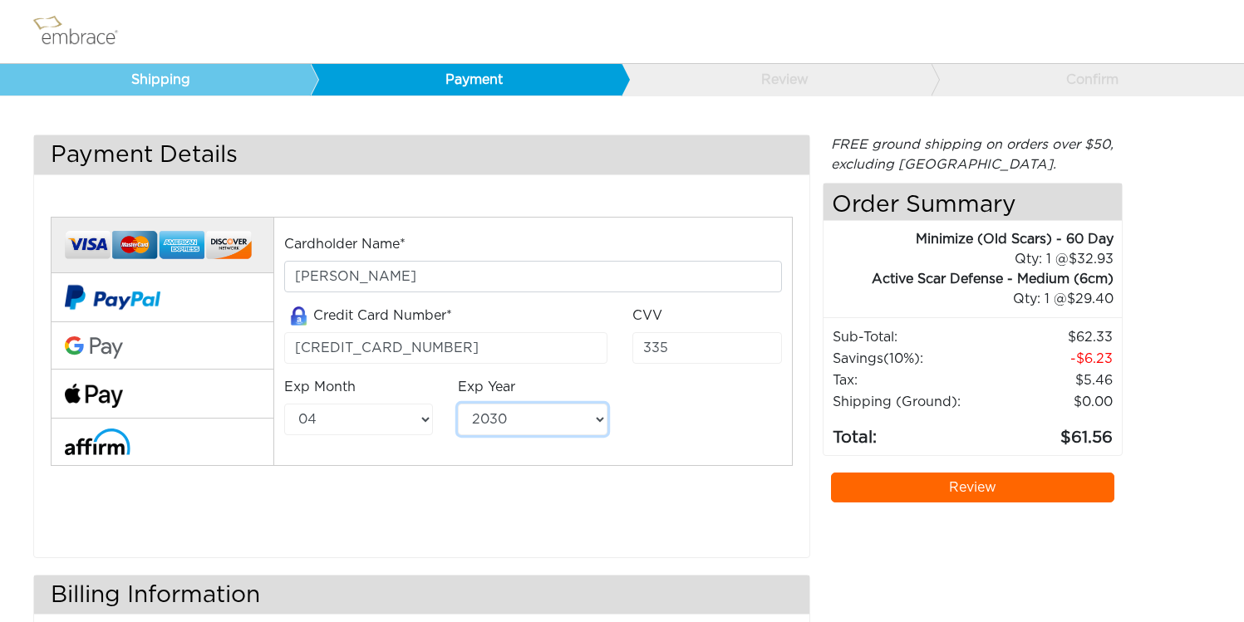
scroll to position [189, 0]
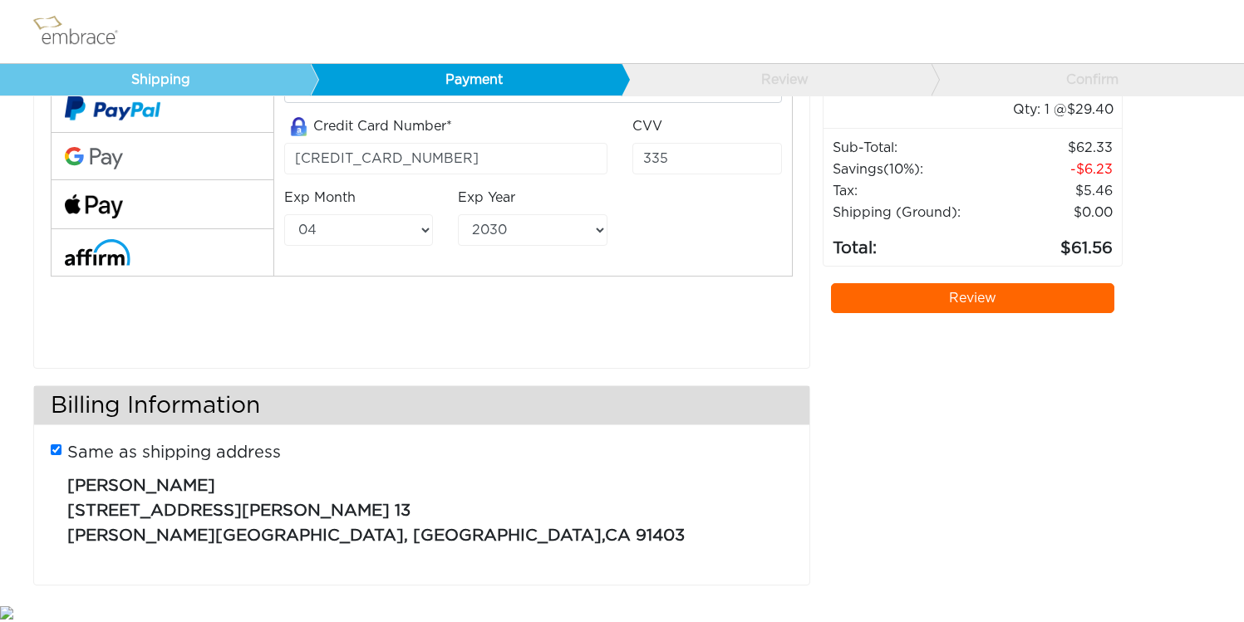
click at [991, 300] on link "Review" at bounding box center [973, 298] width 284 height 30
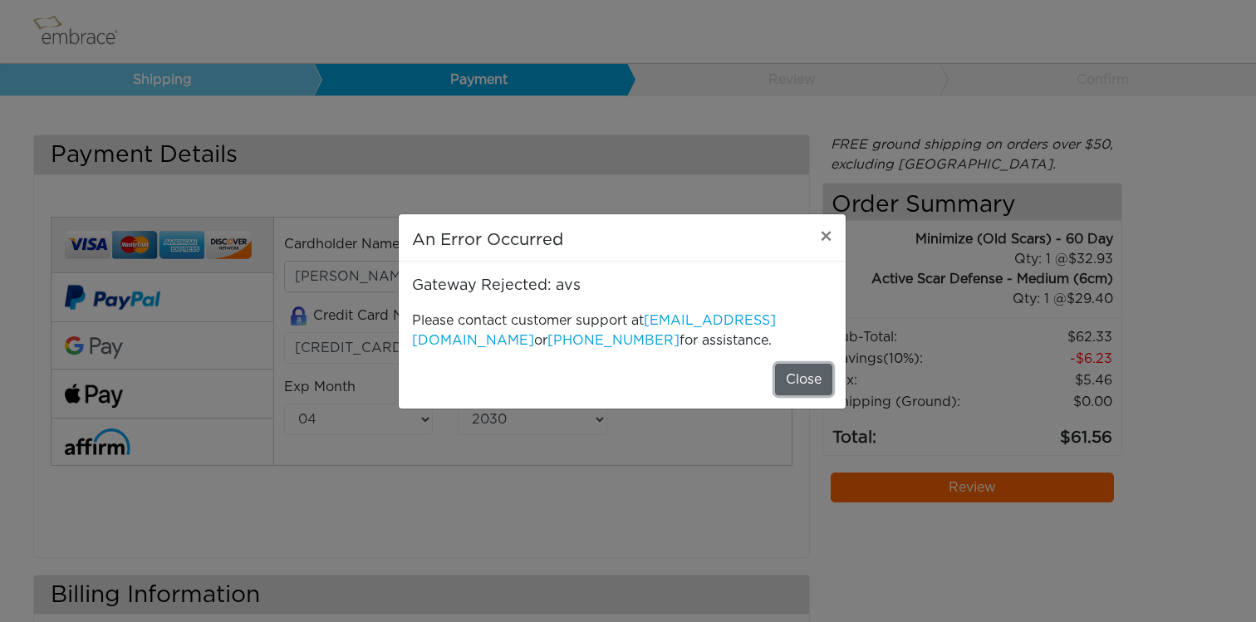
click at [793, 384] on button "Close" at bounding box center [803, 380] width 57 height 32
